Goal: Information Seeking & Learning: Learn about a topic

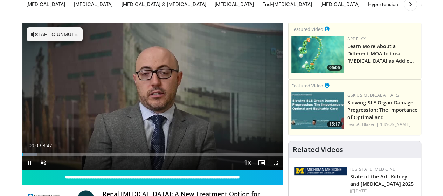
scroll to position [47, 0]
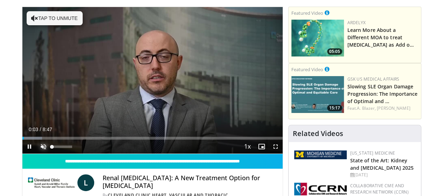
click at [36, 153] on span "Video Player" at bounding box center [43, 146] width 14 height 14
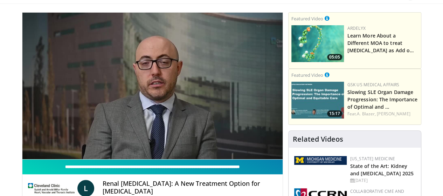
scroll to position [46, 0]
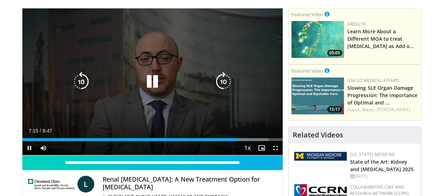
click at [71, 88] on icon "Video Player" at bounding box center [81, 82] width 20 height 20
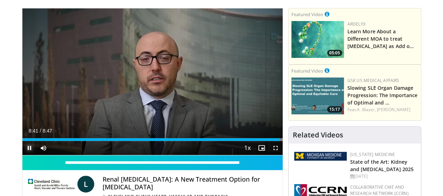
click at [22, 155] on span "Video Player" at bounding box center [29, 148] width 14 height 14
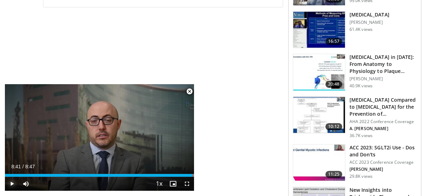
scroll to position [351, 0]
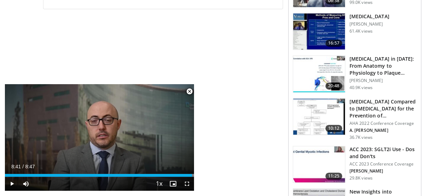
click at [189, 91] on span "Video Player" at bounding box center [189, 91] width 14 height 14
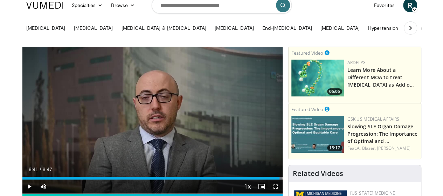
scroll to position [0, 0]
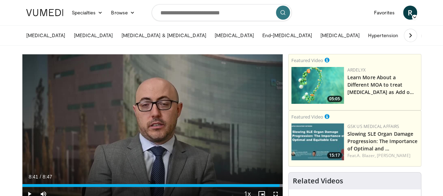
click at [417, 12] on span "R" at bounding box center [410, 13] width 14 height 14
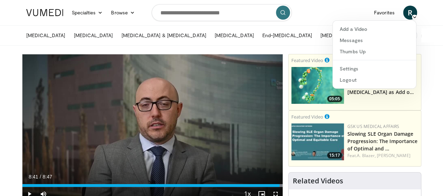
click at [333, 15] on nav "Specialties Adult & Family Medicine Allergy, [MEDICAL_DATA], Immunology Anesthe…" at bounding box center [221, 12] width 399 height 25
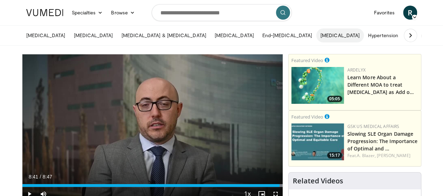
click at [316, 34] on link "[MEDICAL_DATA]" at bounding box center [340, 35] width 48 height 14
